Goal: Task Accomplishment & Management: Manage account settings

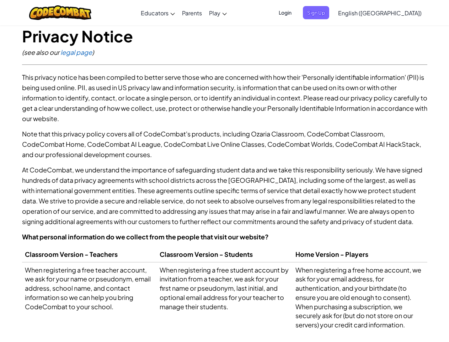
click at [225, 171] on p "At CodeCombat, we understand the importance of safeguarding student data and we…" at bounding box center [225, 195] width 406 height 62
click at [296, 12] on span "Login" at bounding box center [285, 12] width 21 height 13
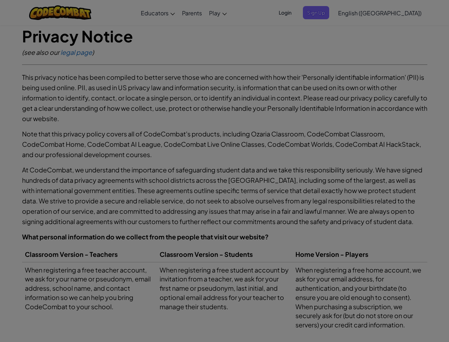
click at [328, 12] on div at bounding box center [224, 171] width 449 height 342
click at [0, 0] on div "Log In Unknown Error Email or Username : Forgot your password? Password : Log I…" at bounding box center [0, 0] width 0 height 0
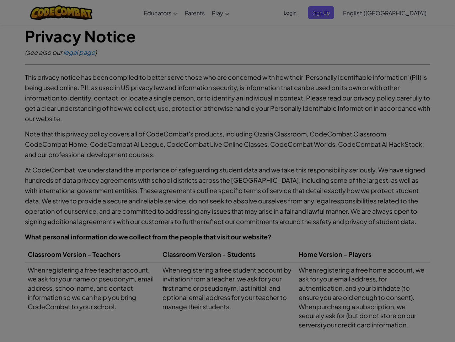
click at [360, 12] on div "Log In Unknown Error Email or Username : Forgot your password? Password : Log I…" at bounding box center [227, 171] width 455 height 342
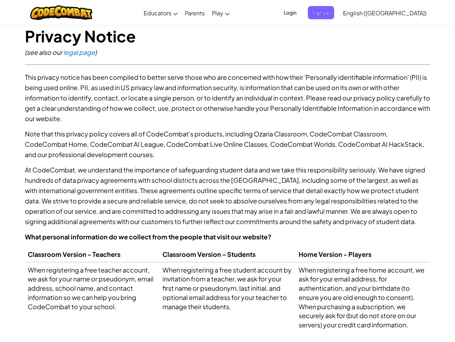
click at [398, 13] on div at bounding box center [227, 171] width 455 height 342
